Goal: Task Accomplishment & Management: Use online tool/utility

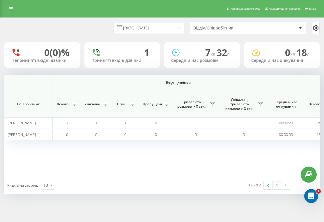
scroll to position [0, 472]
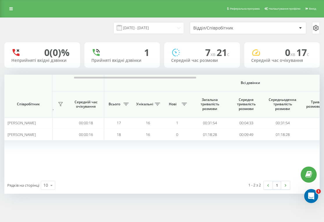
scroll to position [0, 498]
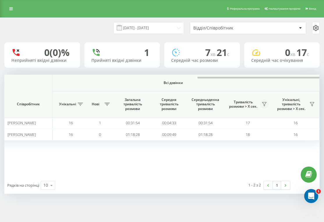
click at [263, 104] on icon at bounding box center [264, 104] width 5 height 5
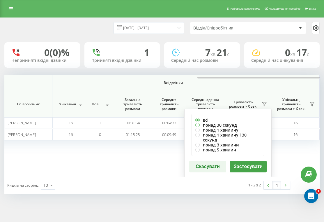
click at [225, 123] on label "понад 30 секунд" at bounding box center [228, 124] width 65 height 5
radio input "true"
click at [245, 162] on button "Застосувати" at bounding box center [248, 167] width 37 height 12
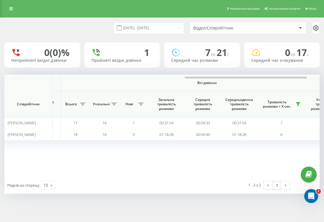
scroll to position [0, 463]
